Goal: Task Accomplishment & Management: Complete application form

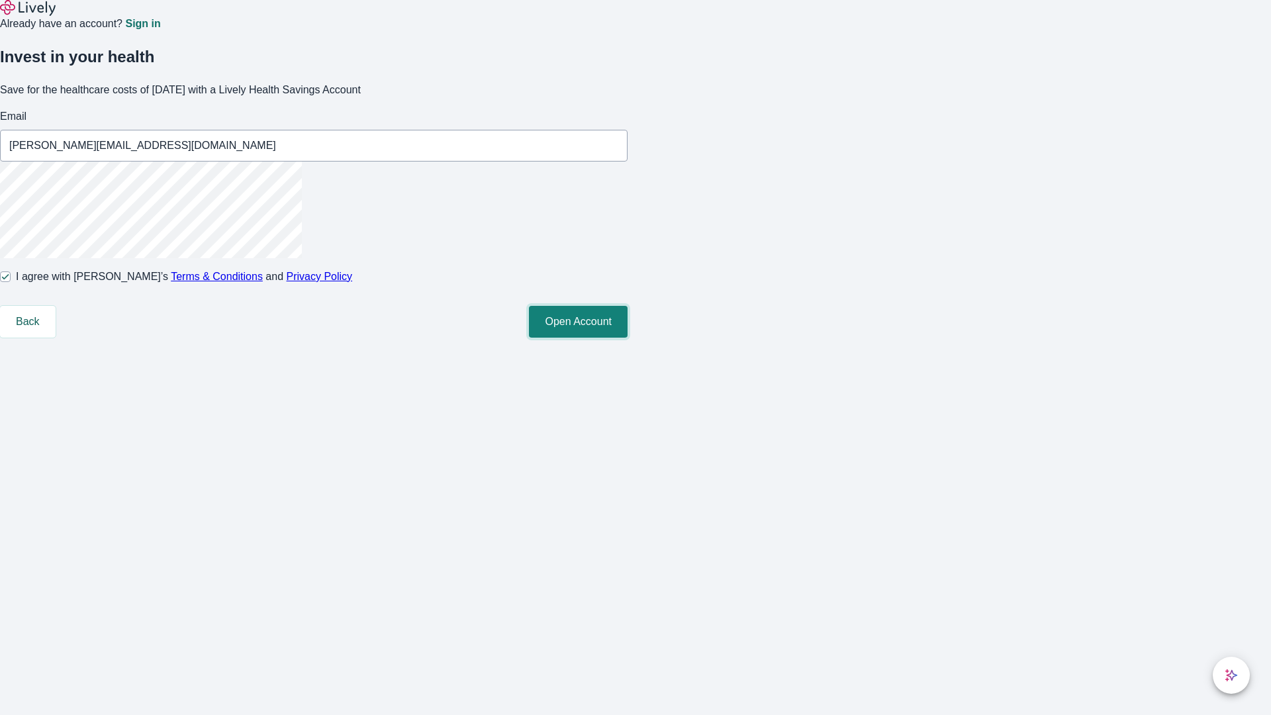
click at [627, 338] on button "Open Account" at bounding box center [578, 322] width 99 height 32
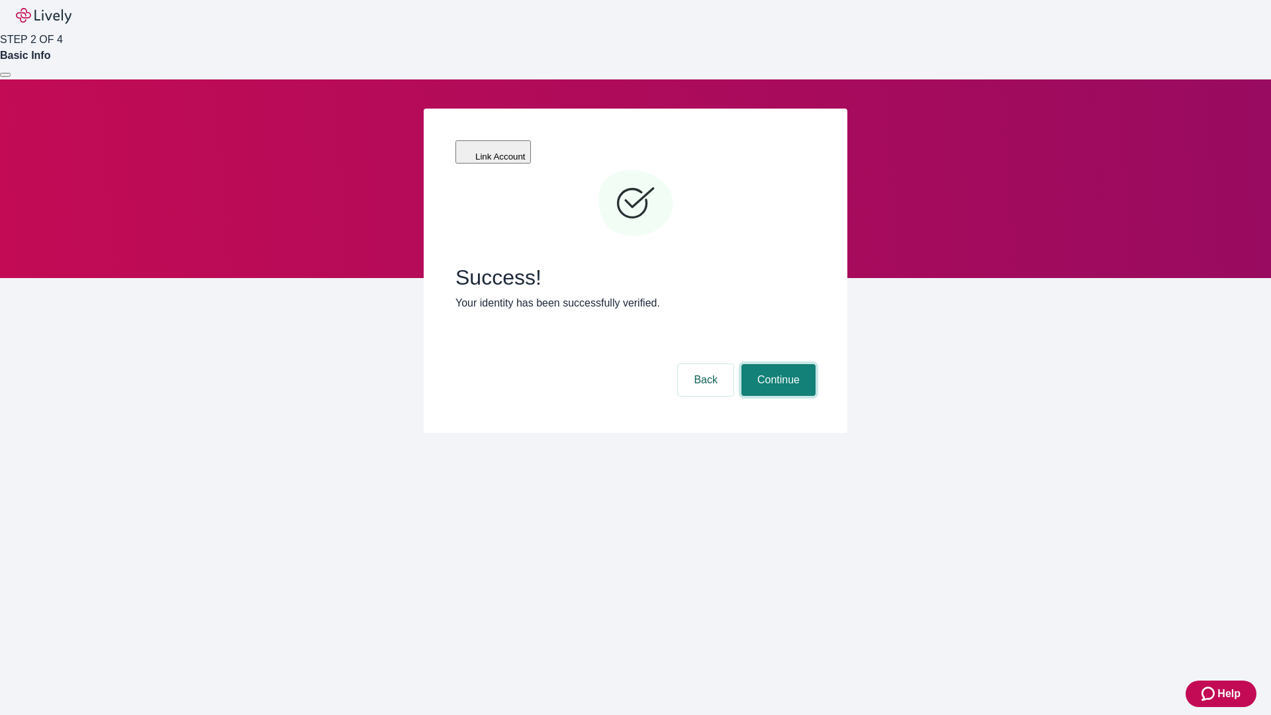
click at [776, 364] on button "Continue" at bounding box center [778, 380] width 74 height 32
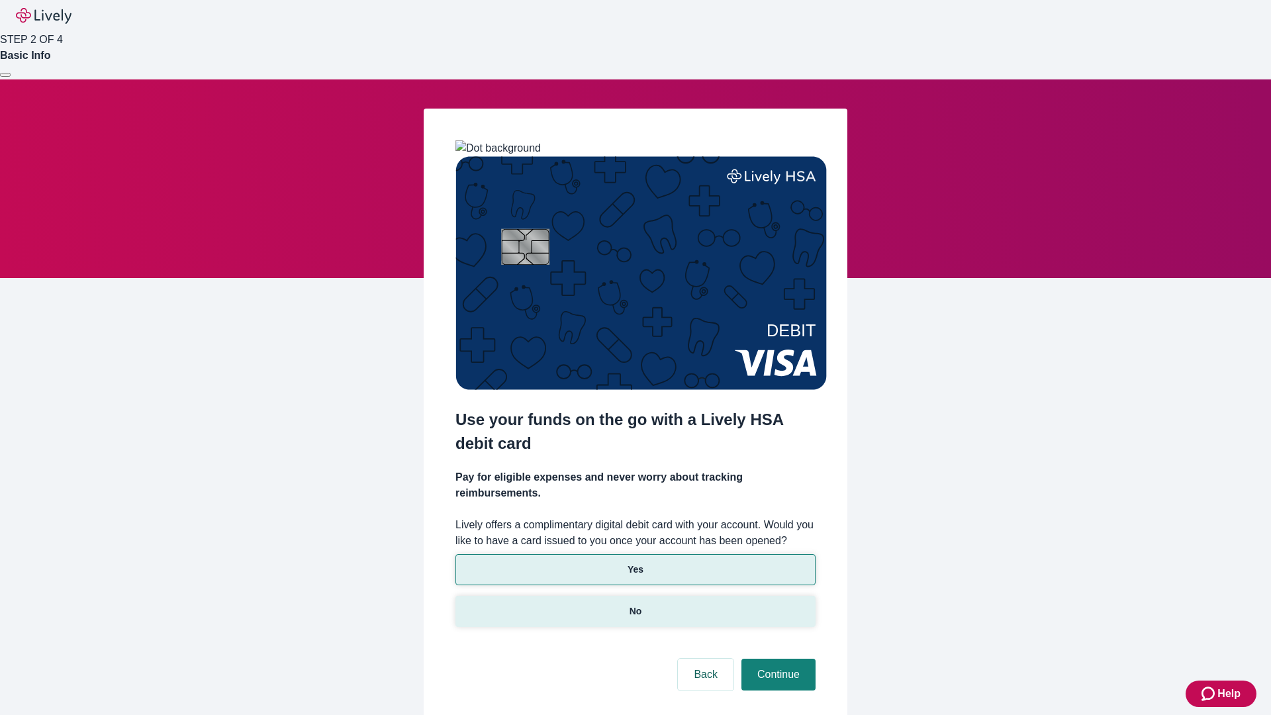
click at [635, 604] on p "No" at bounding box center [635, 611] width 13 height 14
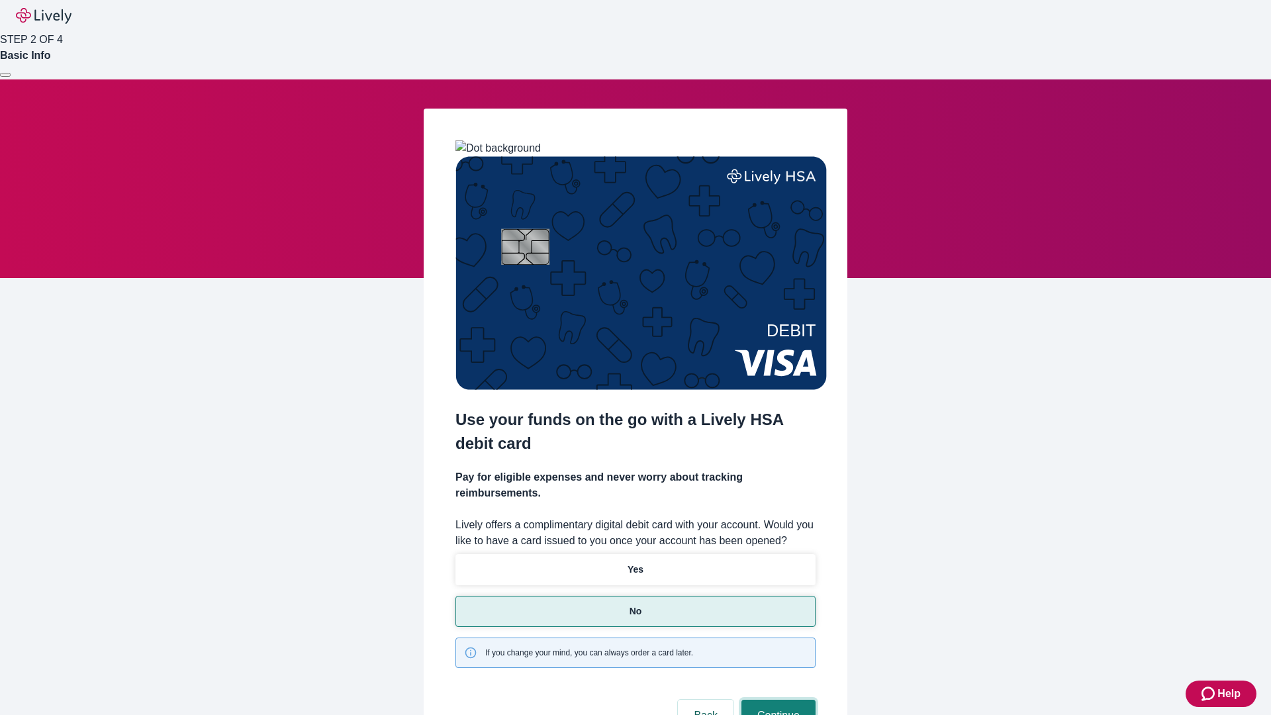
click at [776, 700] on button "Continue" at bounding box center [778, 716] width 74 height 32
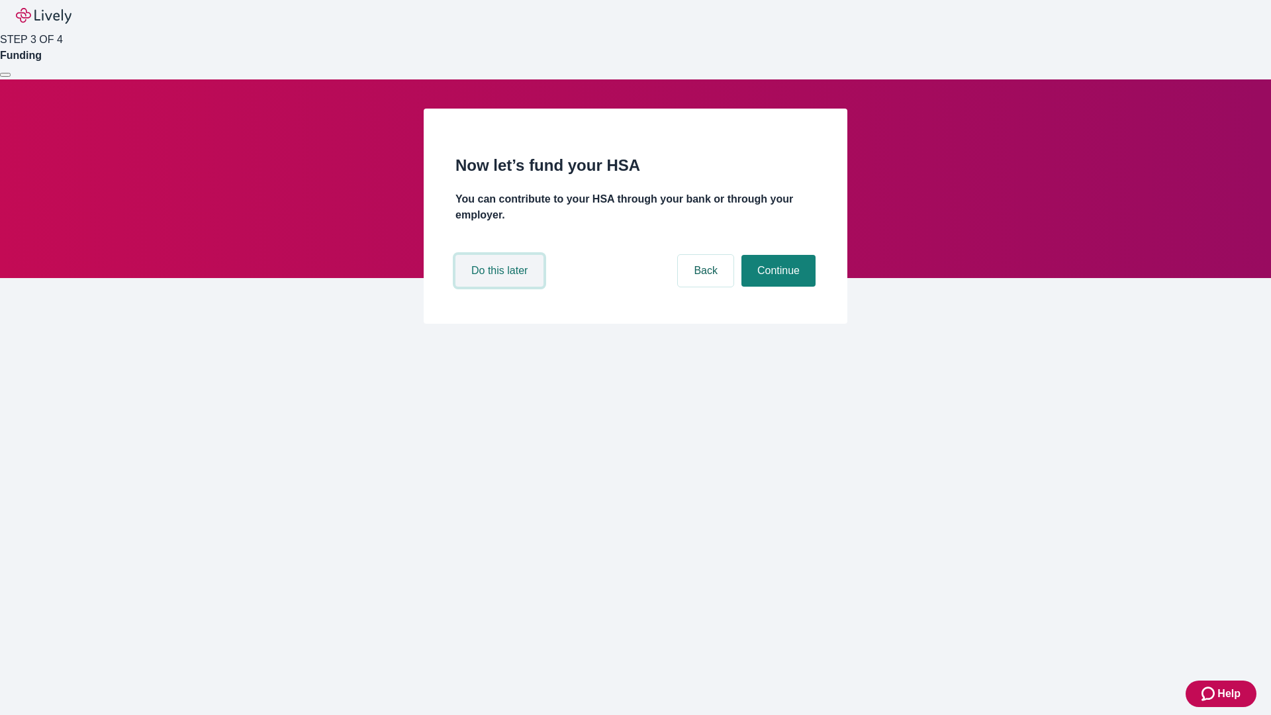
click at [501, 287] on button "Do this later" at bounding box center [499, 271] width 88 height 32
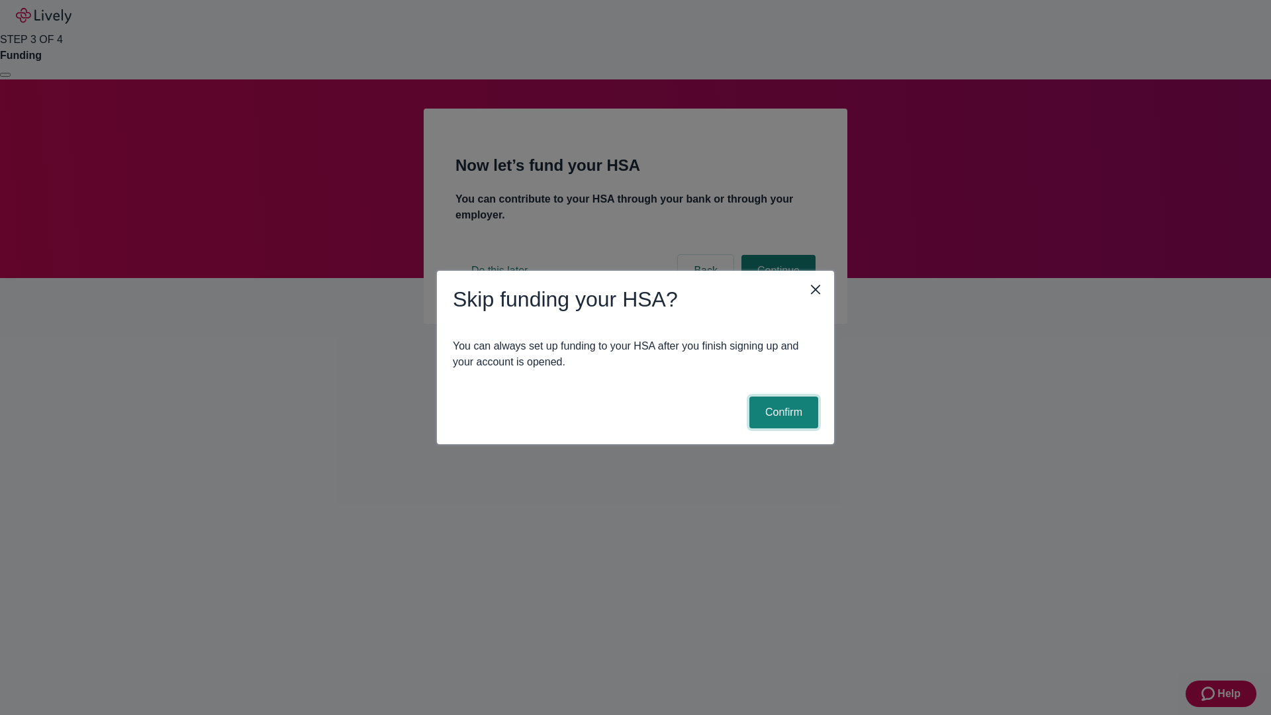
click at [782, 412] on button "Confirm" at bounding box center [783, 412] width 69 height 32
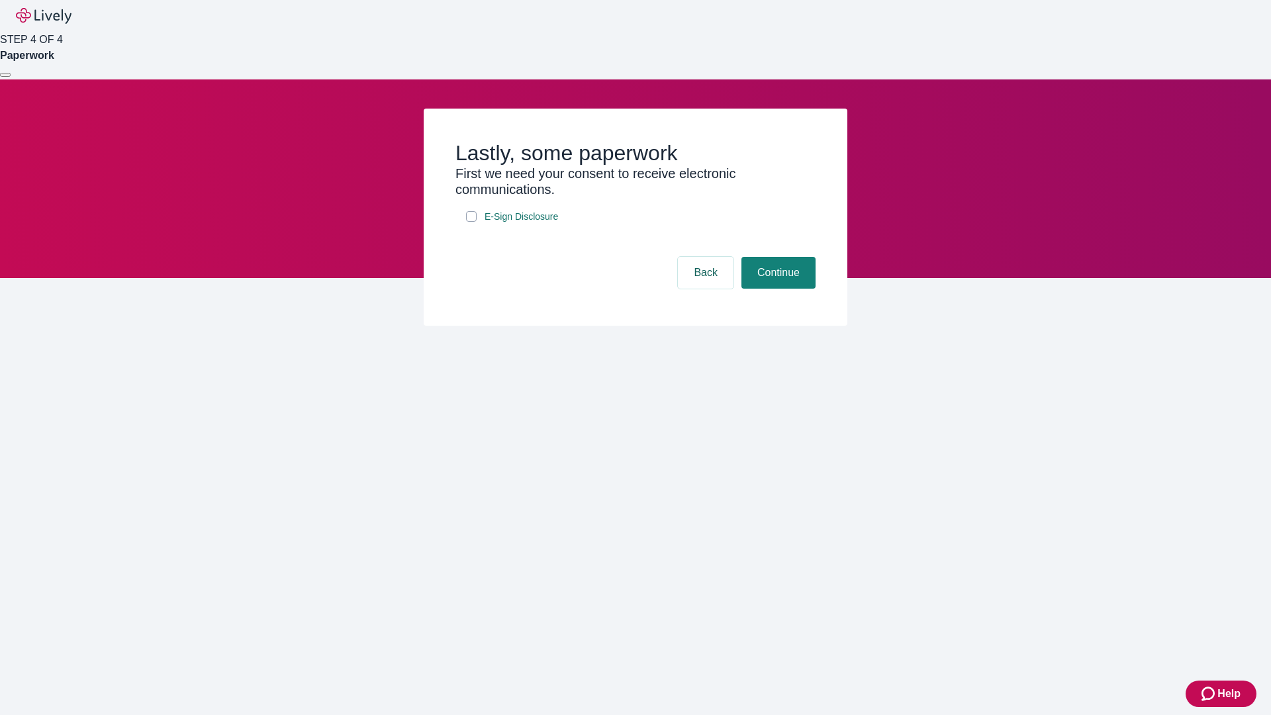
click at [471, 222] on input "E-Sign Disclosure" at bounding box center [471, 216] width 11 height 11
checkbox input "true"
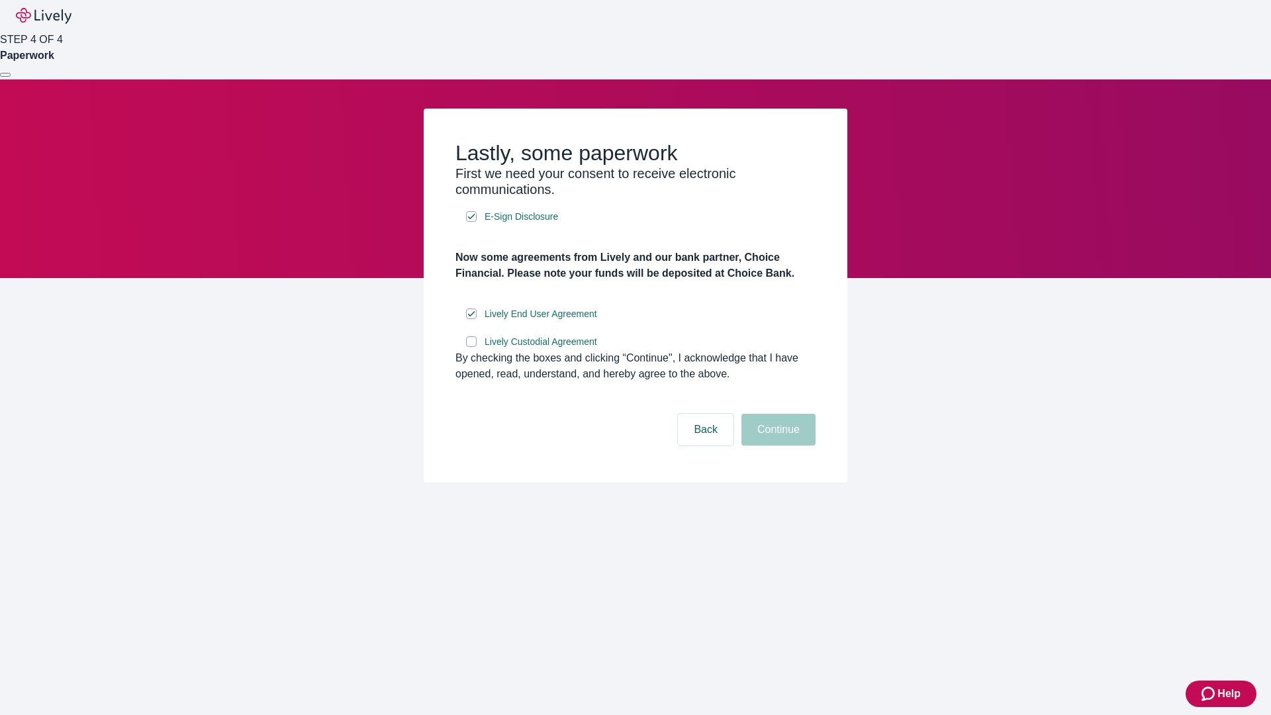
click at [471, 347] on input "Lively Custodial Agreement" at bounding box center [471, 341] width 11 height 11
checkbox input "true"
click at [776, 445] on button "Continue" at bounding box center [778, 430] width 74 height 32
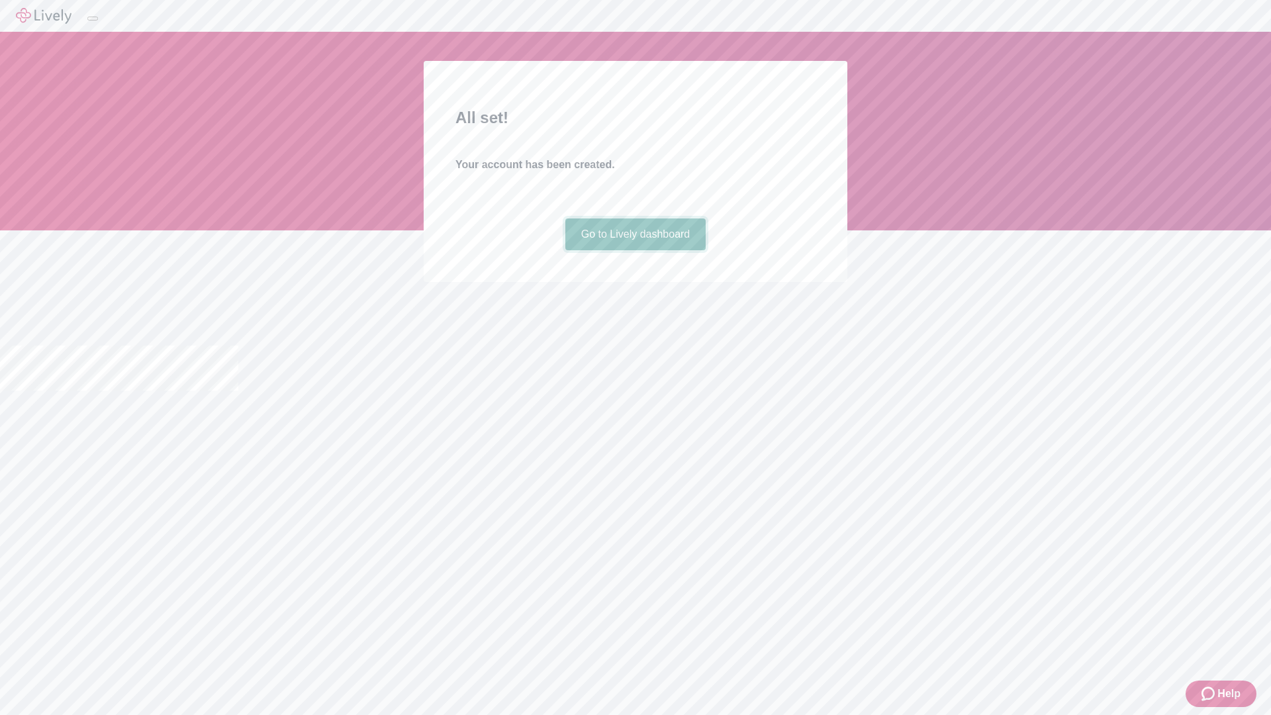
click at [635, 250] on link "Go to Lively dashboard" at bounding box center [635, 234] width 141 height 32
